Goal: Navigation & Orientation: Find specific page/section

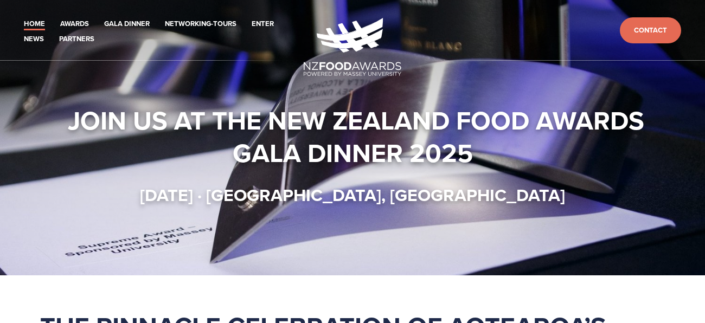
click at [75, 9] on header "Home Awards 2025 2024 2023 Enter" at bounding box center [352, 30] width 705 height 61
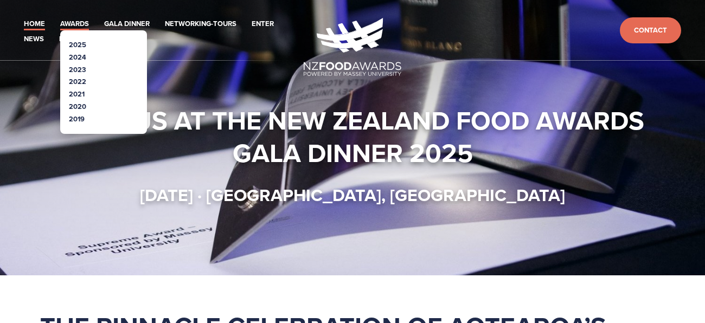
click at [79, 18] on link "Awards" at bounding box center [74, 24] width 29 height 12
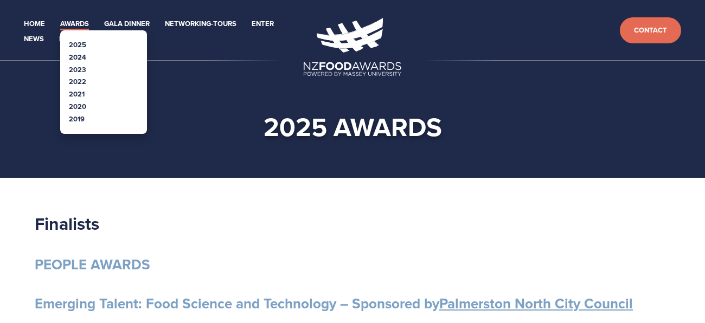
click at [88, 20] on link "Awards" at bounding box center [74, 24] width 29 height 12
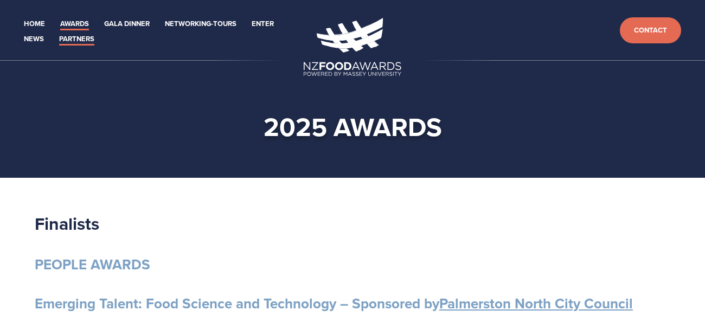
click at [85, 43] on link "Partners" at bounding box center [76, 39] width 35 height 12
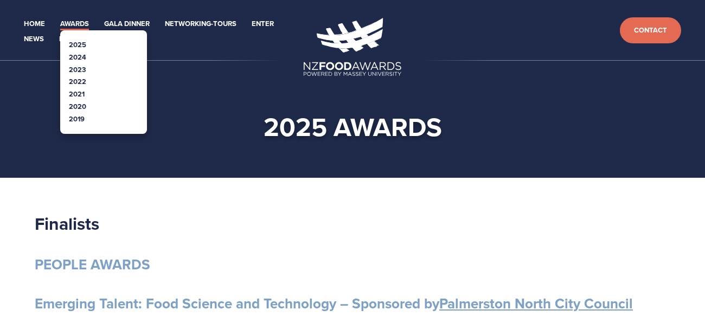
click at [83, 16] on li "Awards 2025 2024 2023 2022" at bounding box center [74, 22] width 29 height 15
